Goal: Task Accomplishment & Management: Manage account settings

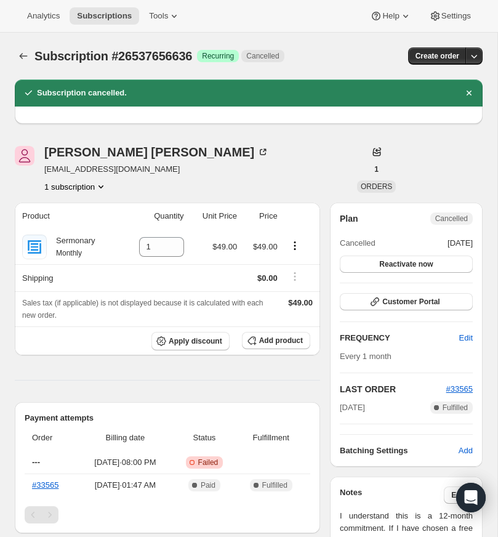
scroll to position [23, 0]
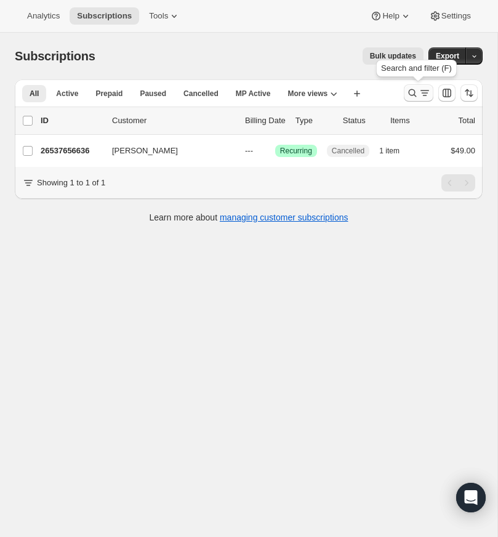
click at [412, 91] on icon "Search and filter results" at bounding box center [413, 93] width 12 height 12
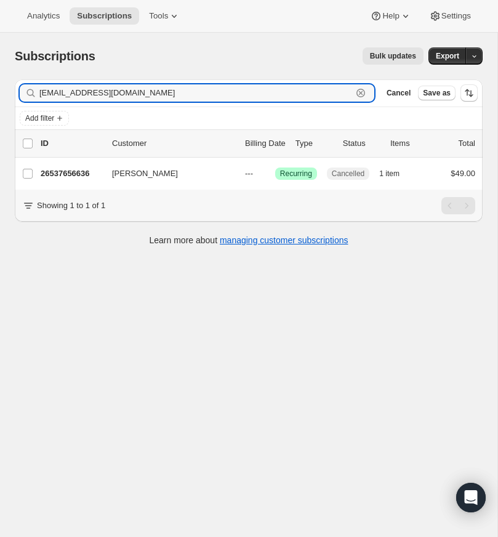
click at [363, 91] on icon "button" at bounding box center [361, 93] width 9 height 9
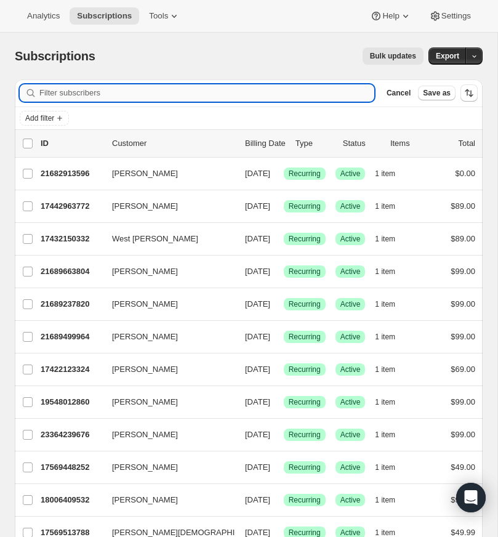
paste input "ben@nicholsonchristian.org"
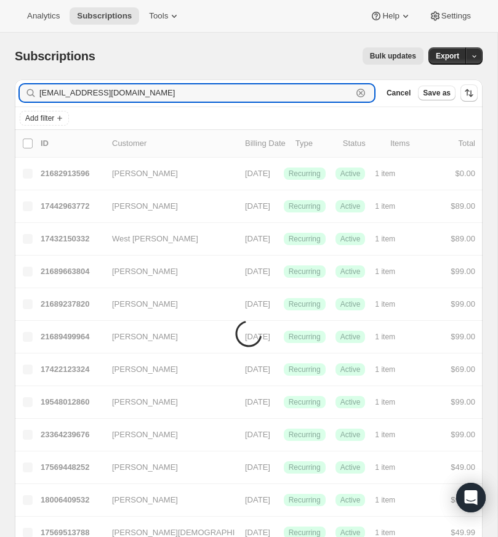
type input "ben@nicholsonchristian.org"
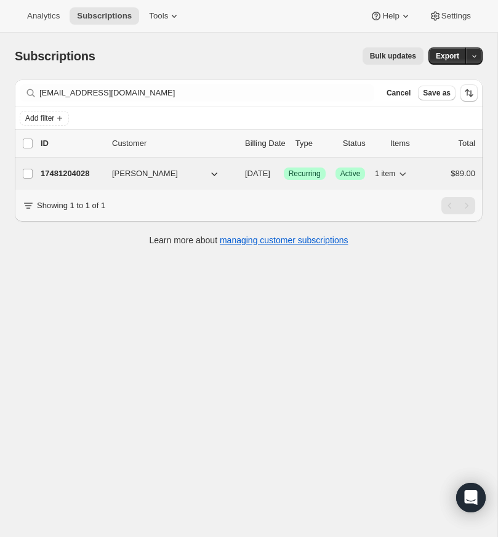
click at [76, 170] on p "17481204028" at bounding box center [72, 174] width 62 height 12
